Goal: Task Accomplishment & Management: Use online tool/utility

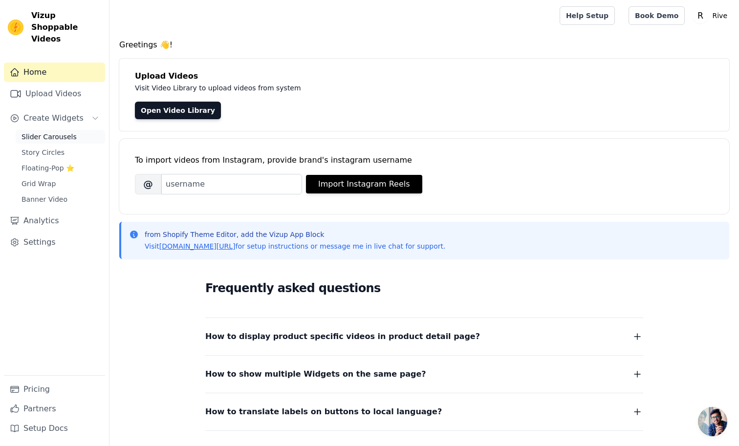
click at [55, 131] on link "Slider Carousels" at bounding box center [60, 137] width 89 height 14
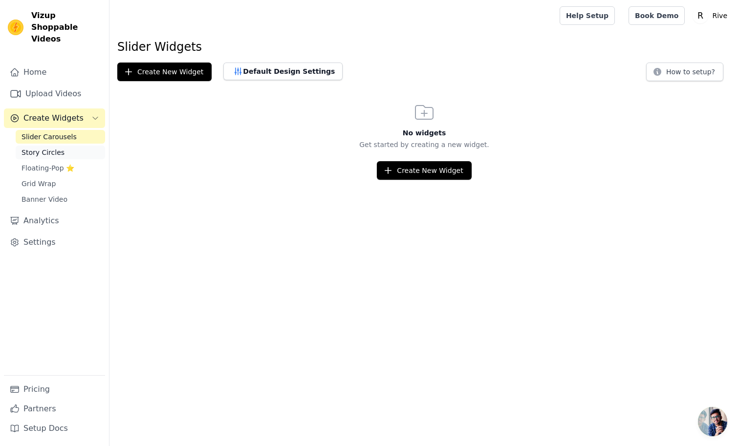
click at [57, 148] on span "Story Circles" at bounding box center [43, 153] width 43 height 10
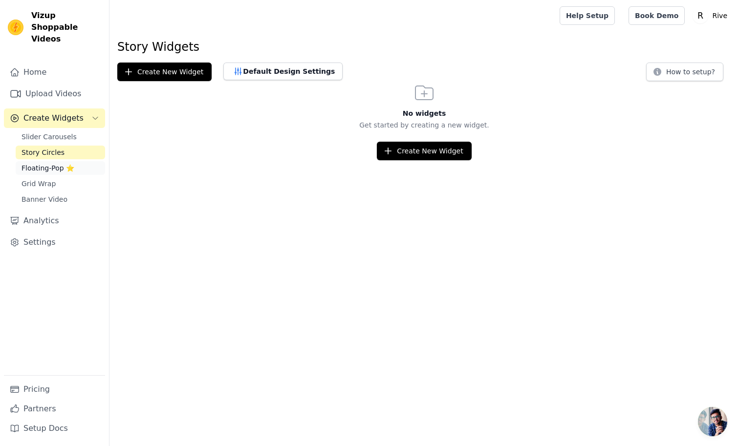
click at [41, 163] on span "Floating-Pop ⭐" at bounding box center [48, 168] width 53 height 10
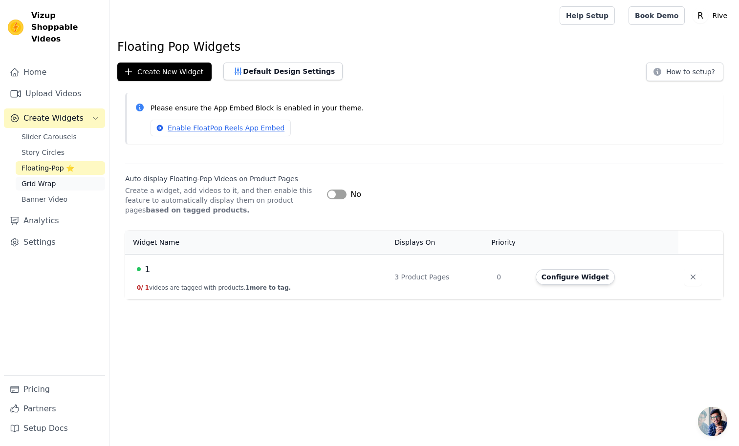
click at [40, 179] on span "Grid Wrap" at bounding box center [39, 184] width 34 height 10
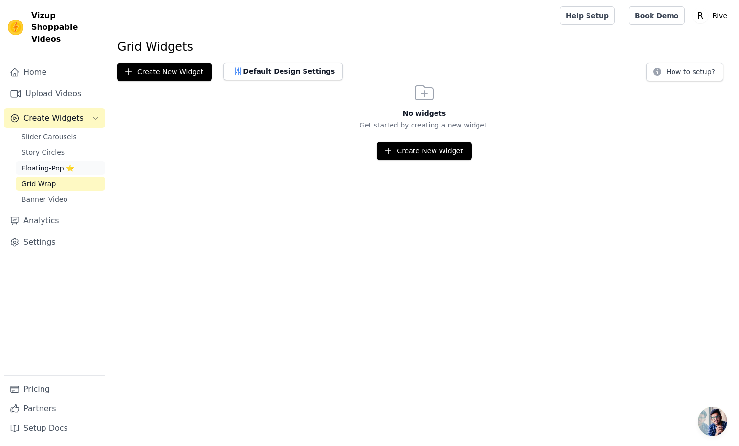
click at [42, 163] on link "Floating-Pop ⭐" at bounding box center [60, 168] width 89 height 14
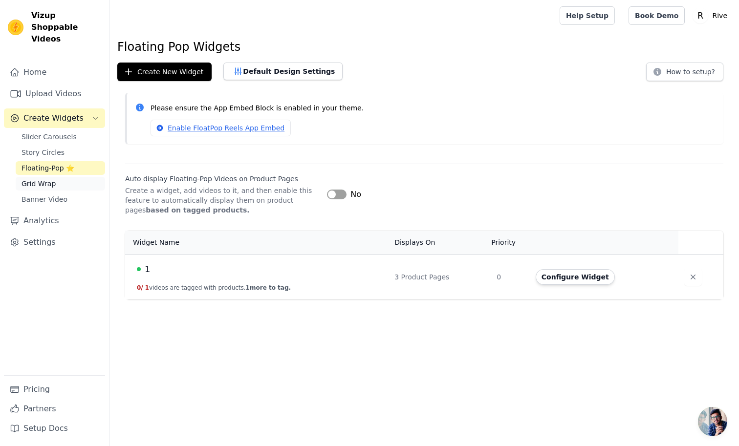
click at [44, 179] on span "Grid Wrap" at bounding box center [39, 184] width 34 height 10
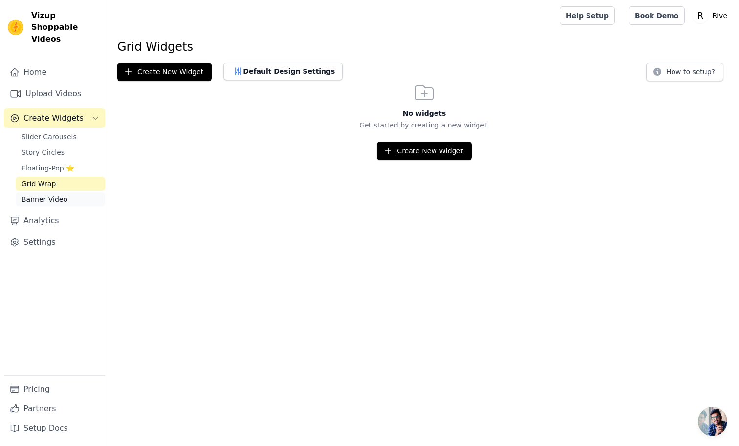
click at [43, 195] on span "Banner Video" at bounding box center [45, 200] width 46 height 10
click at [41, 163] on span "Floating-Pop ⭐" at bounding box center [48, 168] width 53 height 10
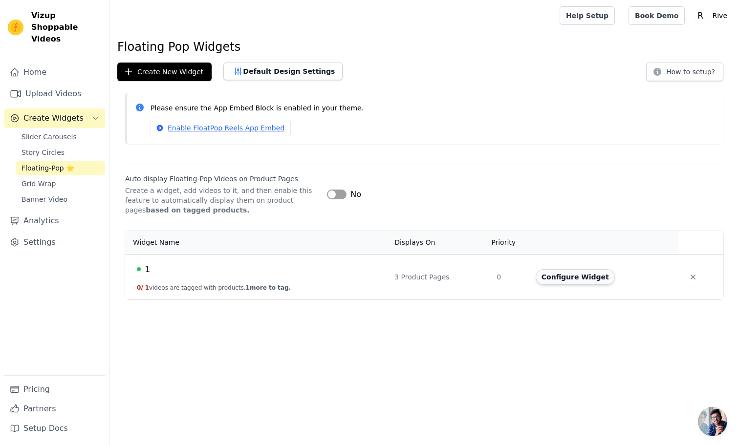
click at [569, 277] on button "Configure Widget" at bounding box center [575, 277] width 79 height 16
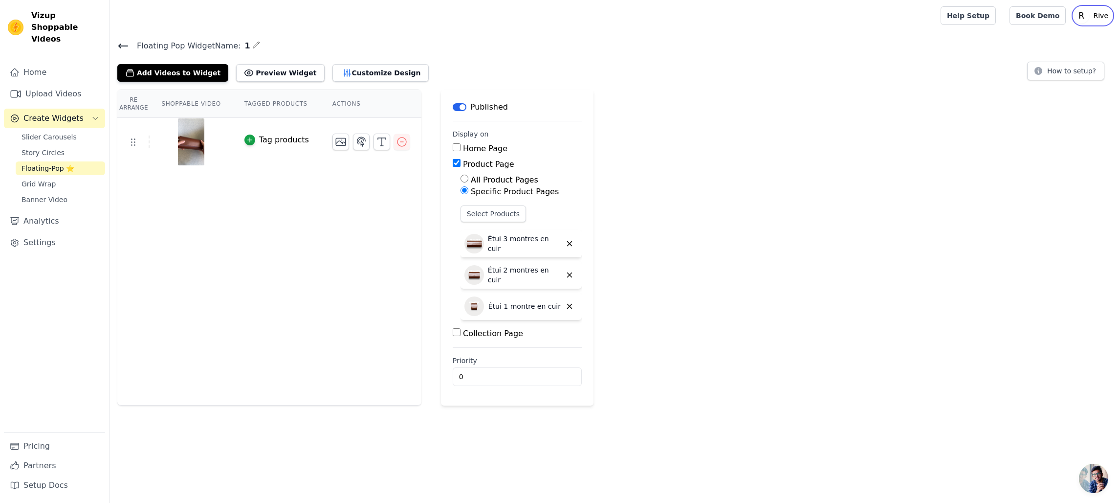
click at [1104, 13] on p "Rive" at bounding box center [1100, 16] width 23 height 18
click at [960, 78] on div "Add Videos to Widget Preview Widget Customize Design How to setup?" at bounding box center [614, 71] width 995 height 22
click at [291, 36] on main "Floating Pop Widget Name: 1 Add Videos to Widget Preview Widget Customize Desig…" at bounding box center [614, 218] width 1010 height 374
